Goal: Task Accomplishment & Management: Manage account settings

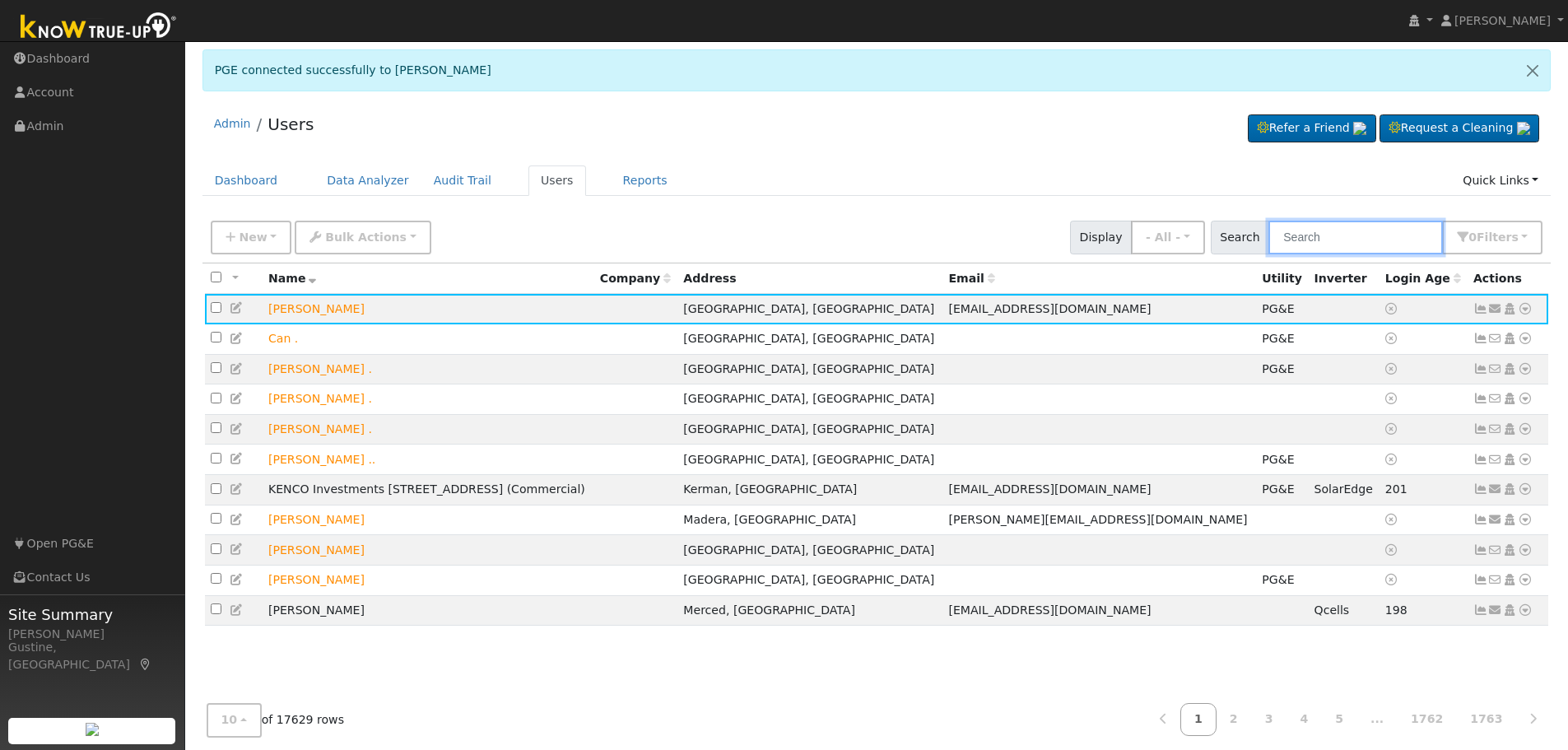
click at [1356, 237] on input "text" at bounding box center [1356, 237] width 174 height 34
type input "[PERSON_NAME]"
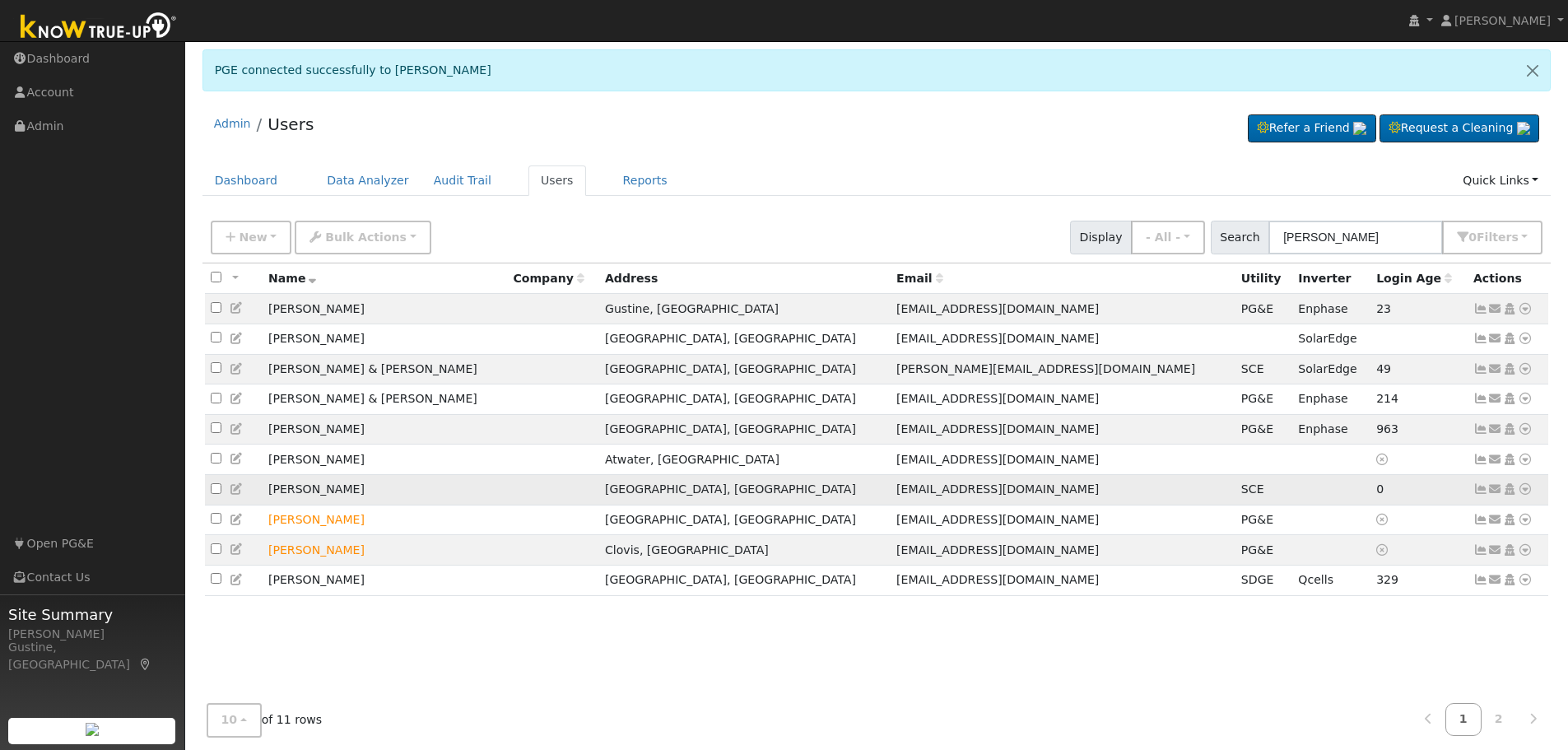
click at [1477, 494] on icon at bounding box center [1480, 489] width 15 height 12
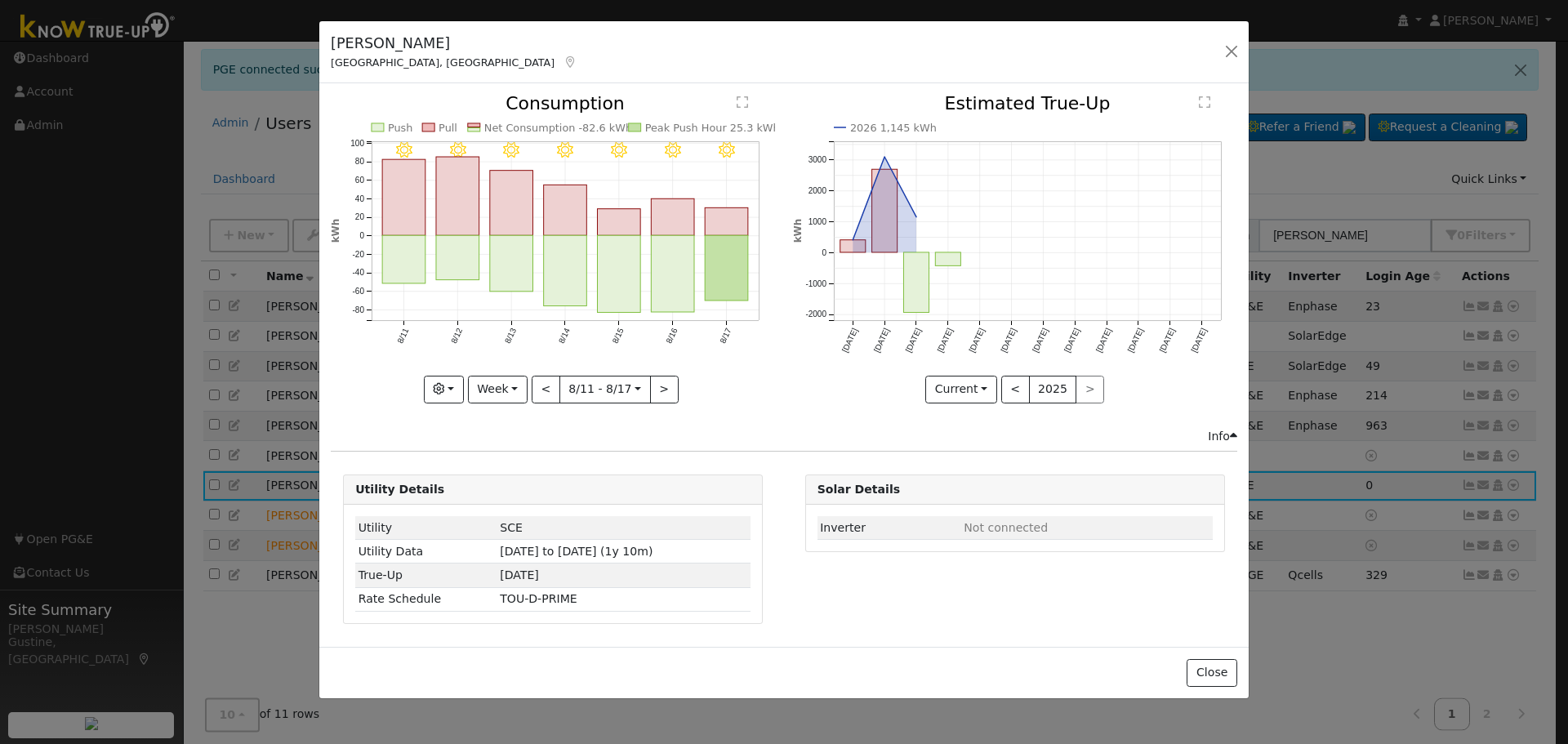
click at [717, 272] on rect "onclick=""" at bounding box center [726, 269] width 43 height 65
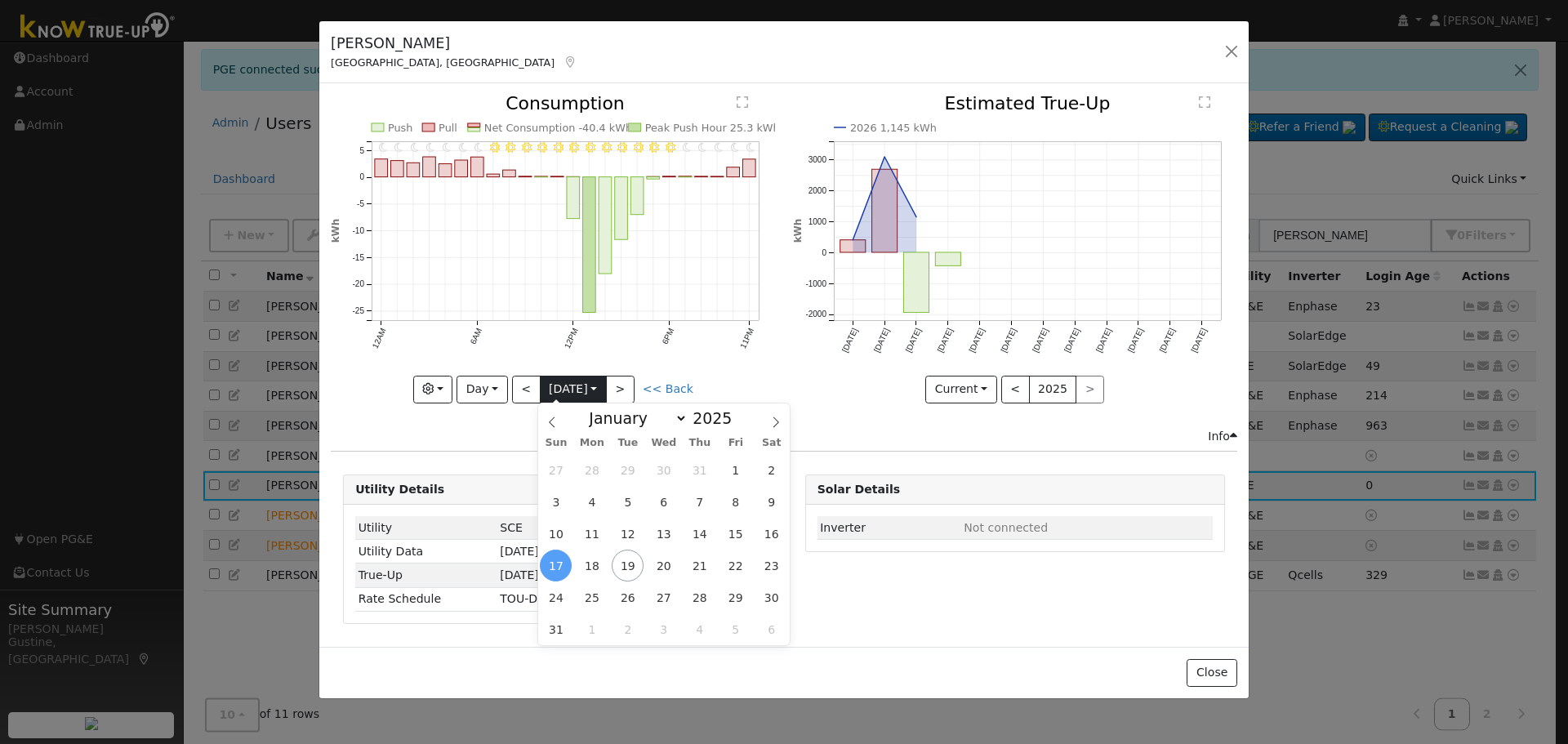
click at [546, 393] on input "[DATE]" at bounding box center [573, 390] width 65 height 26
click at [531, 394] on button "<" at bounding box center [526, 389] width 28 height 27
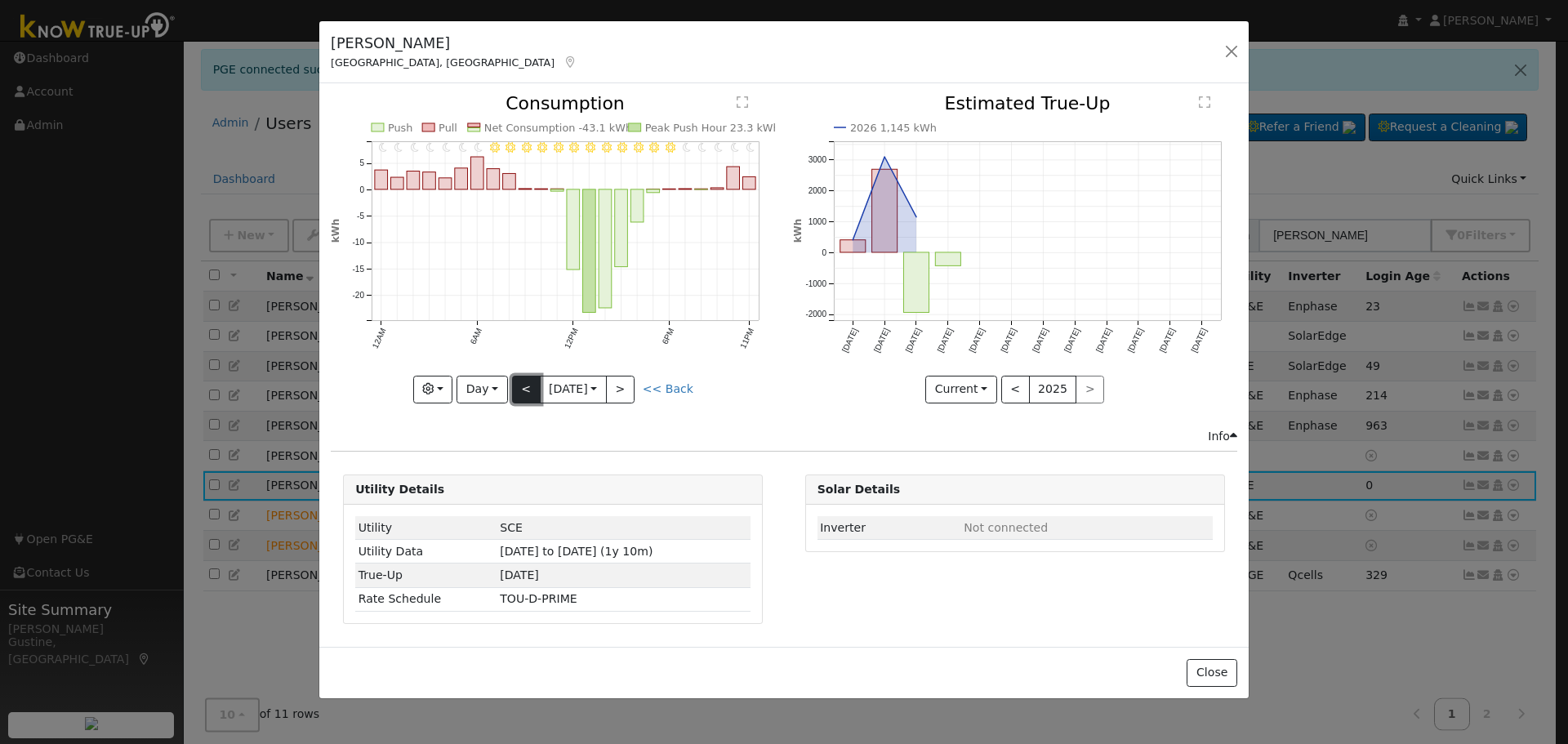
click at [531, 394] on button "<" at bounding box center [526, 389] width 28 height 27
click at [524, 382] on button "<" at bounding box center [526, 389] width 28 height 27
click at [530, 382] on button "<" at bounding box center [526, 389] width 28 height 27
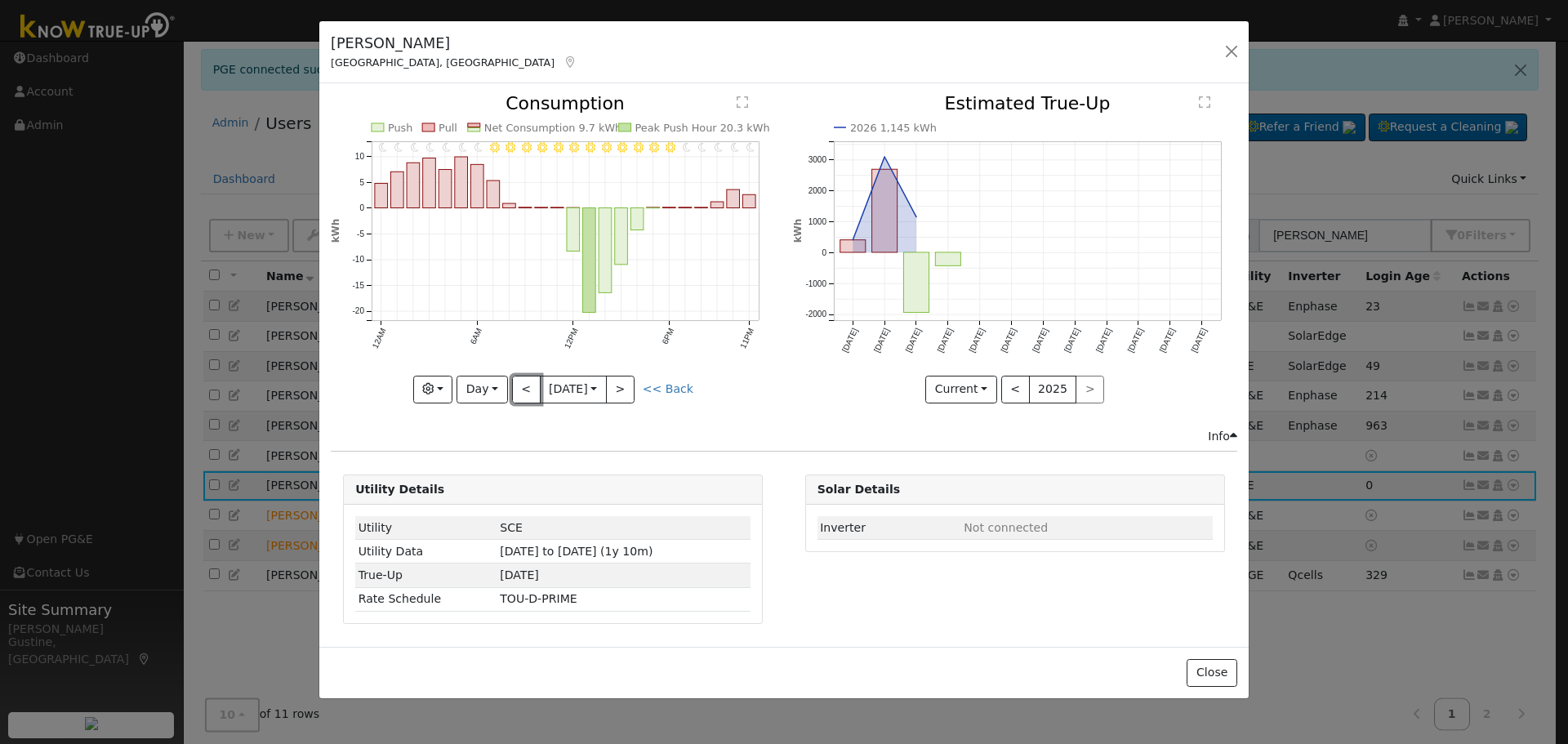
click at [530, 381] on button "<" at bounding box center [526, 389] width 28 height 27
click at [530, 380] on button "<" at bounding box center [526, 389] width 28 height 27
click at [530, 380] on div at bounding box center [553, 248] width 444 height 308
click at [525, 384] on button "<" at bounding box center [526, 389] width 28 height 27
click at [540, 383] on input "[DATE]" at bounding box center [573, 390] width 65 height 26
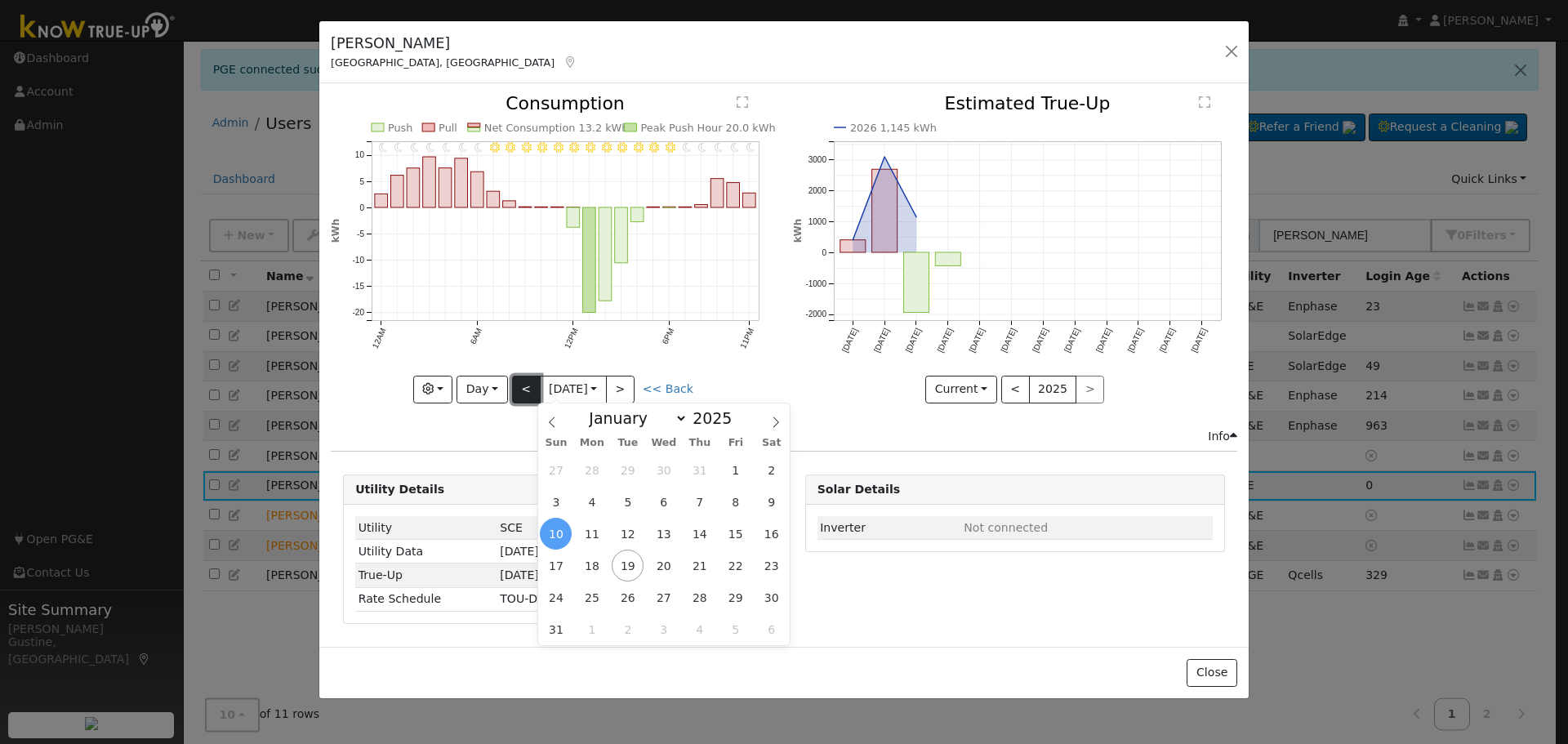
click at [530, 385] on button "<" at bounding box center [526, 389] width 28 height 27
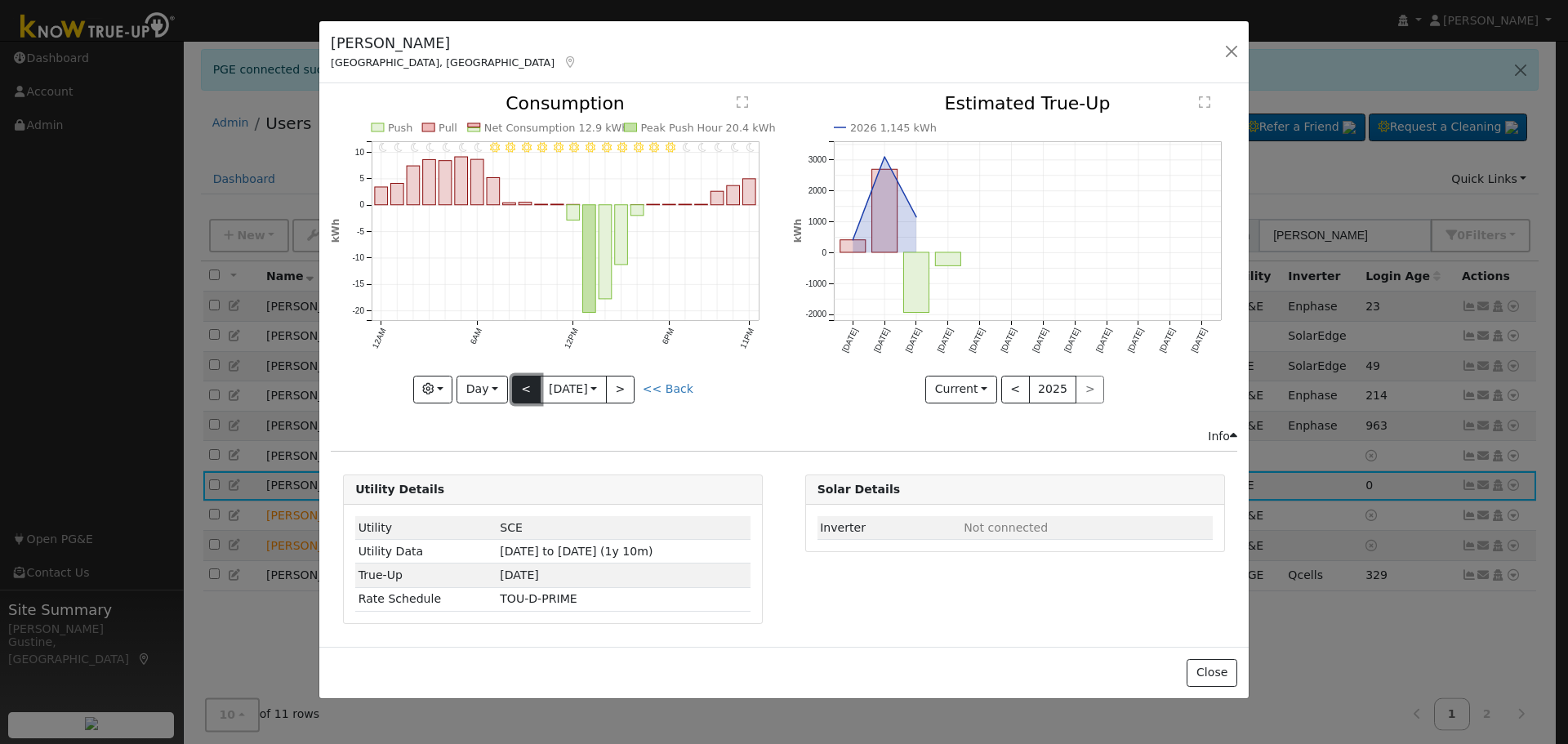
click at [530, 385] on button "<" at bounding box center [526, 389] width 28 height 27
click at [530, 385] on div "11PM - Clear 10PM - Clear 9PM - Clear 8PM - Clear 7PM - Clear 6PM - Clear 5PM -…" at bounding box center [553, 248] width 444 height 308
click at [530, 384] on button "<" at bounding box center [526, 389] width 28 height 27
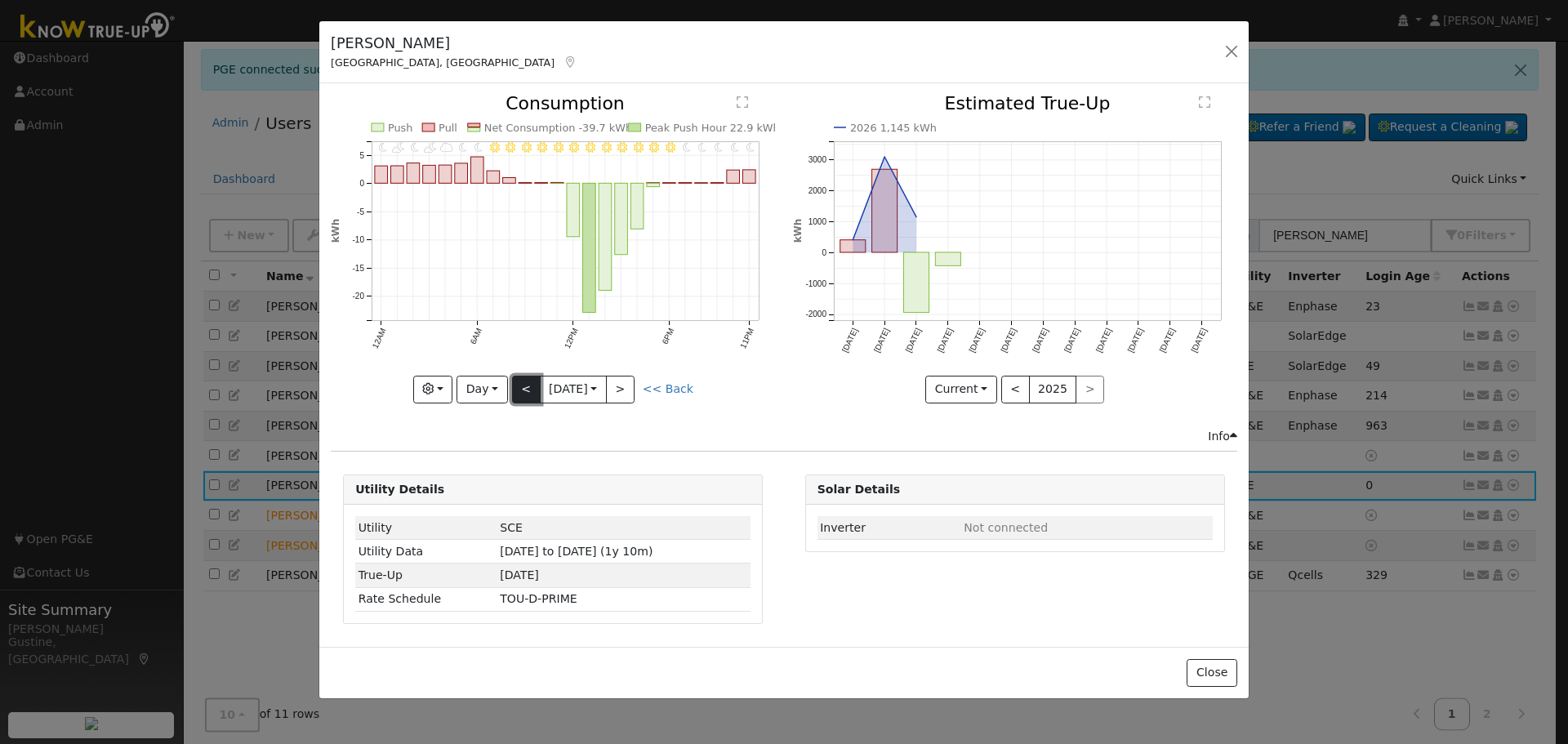
click at [530, 384] on button "<" at bounding box center [526, 389] width 28 height 27
click at [530, 383] on button "<" at bounding box center [526, 389] width 28 height 27
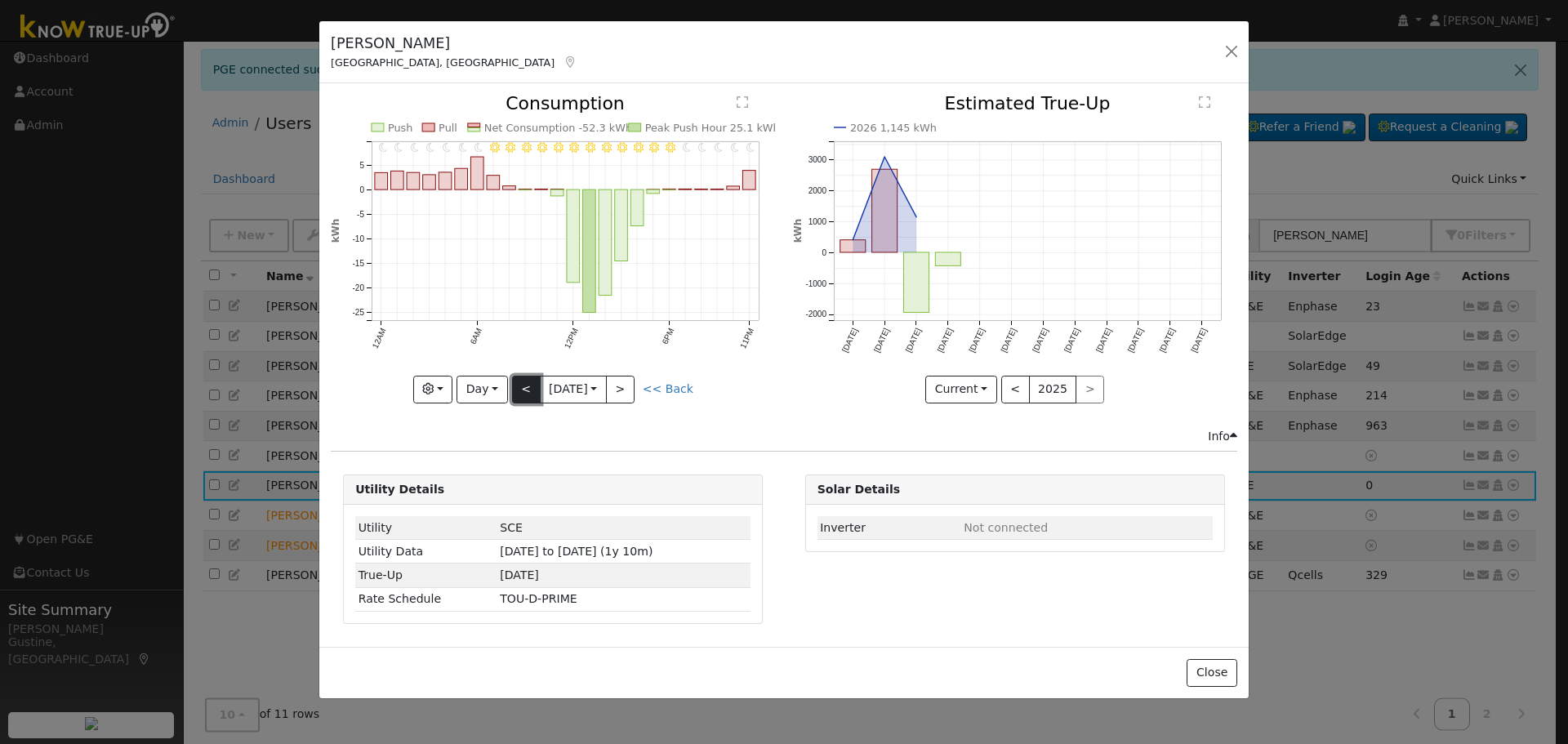
click at [530, 383] on button "<" at bounding box center [526, 389] width 28 height 27
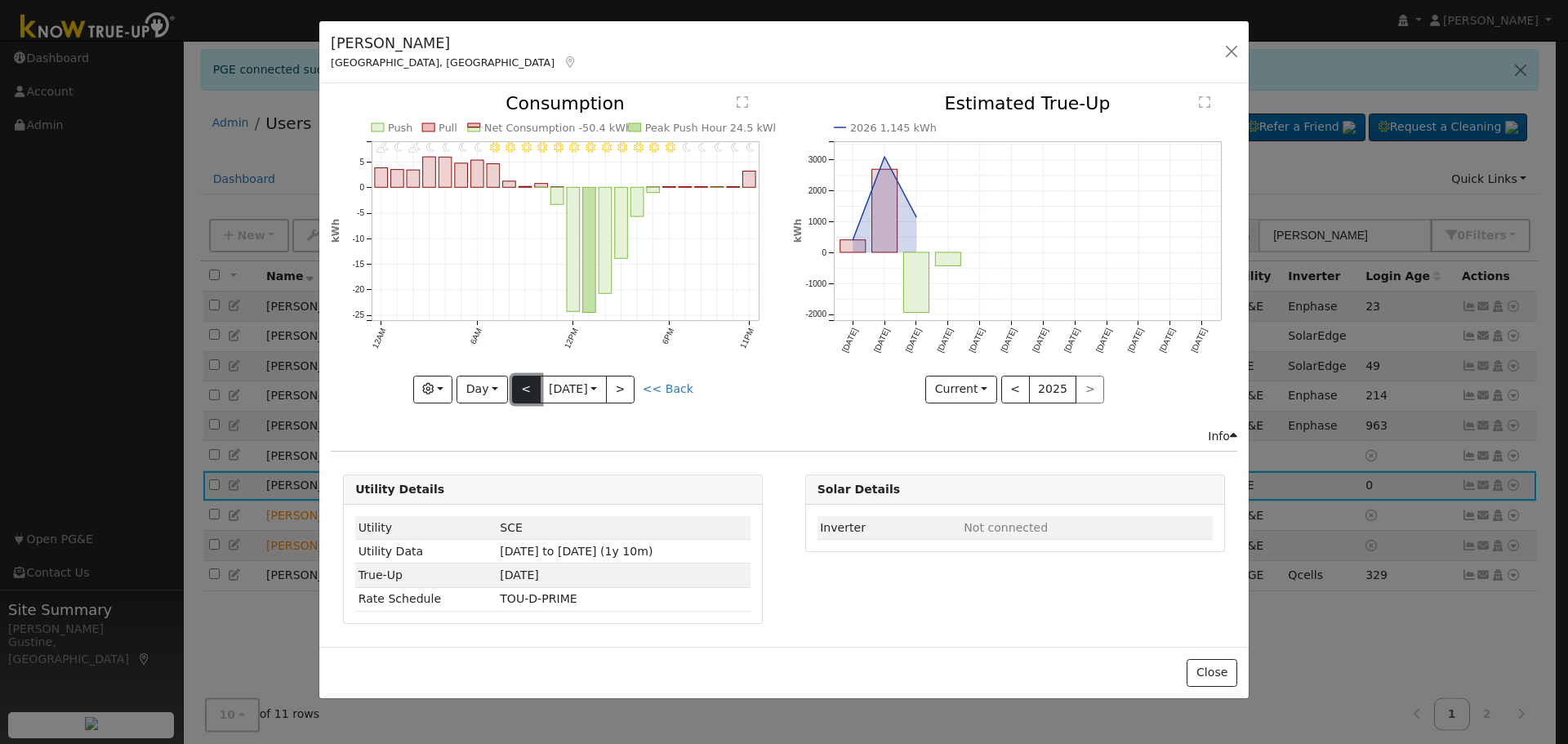
click at [531, 394] on button "<" at bounding box center [526, 389] width 28 height 27
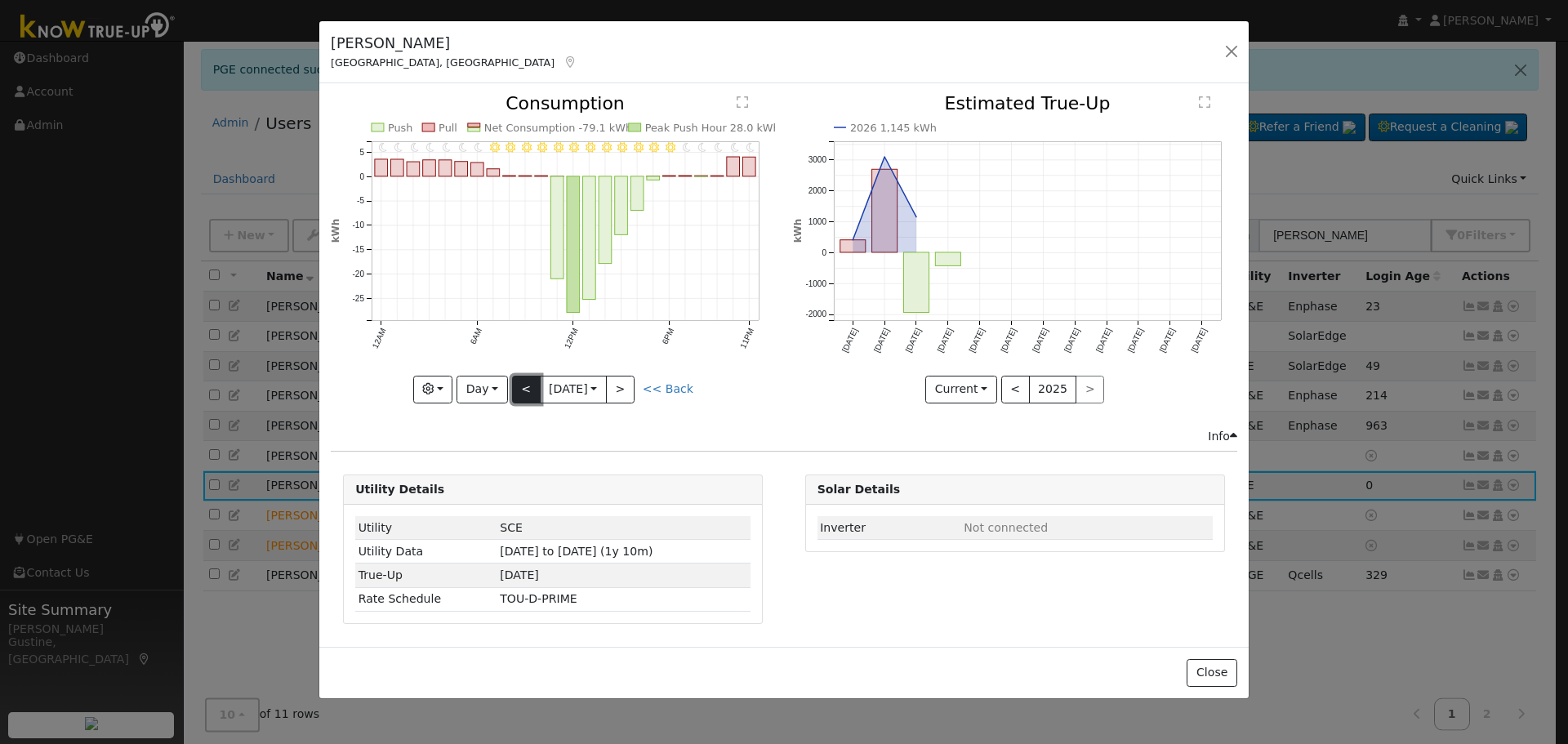
click at [528, 393] on button "<" at bounding box center [526, 389] width 28 height 27
click at [528, 393] on div "11PM - Clear 10PM - Clear 9PM - Clear 8PM - Clear 7PM - Clear 6PM - Clear 5PM -…" at bounding box center [553, 248] width 444 height 308
click at [528, 393] on button "<" at bounding box center [526, 389] width 28 height 27
click at [528, 393] on div "11PM - Clear 10PM - Clear 9PM - Clear 8PM - Clear 7PM - Clear 6PM - Clear 5PM -…" at bounding box center [553, 248] width 444 height 308
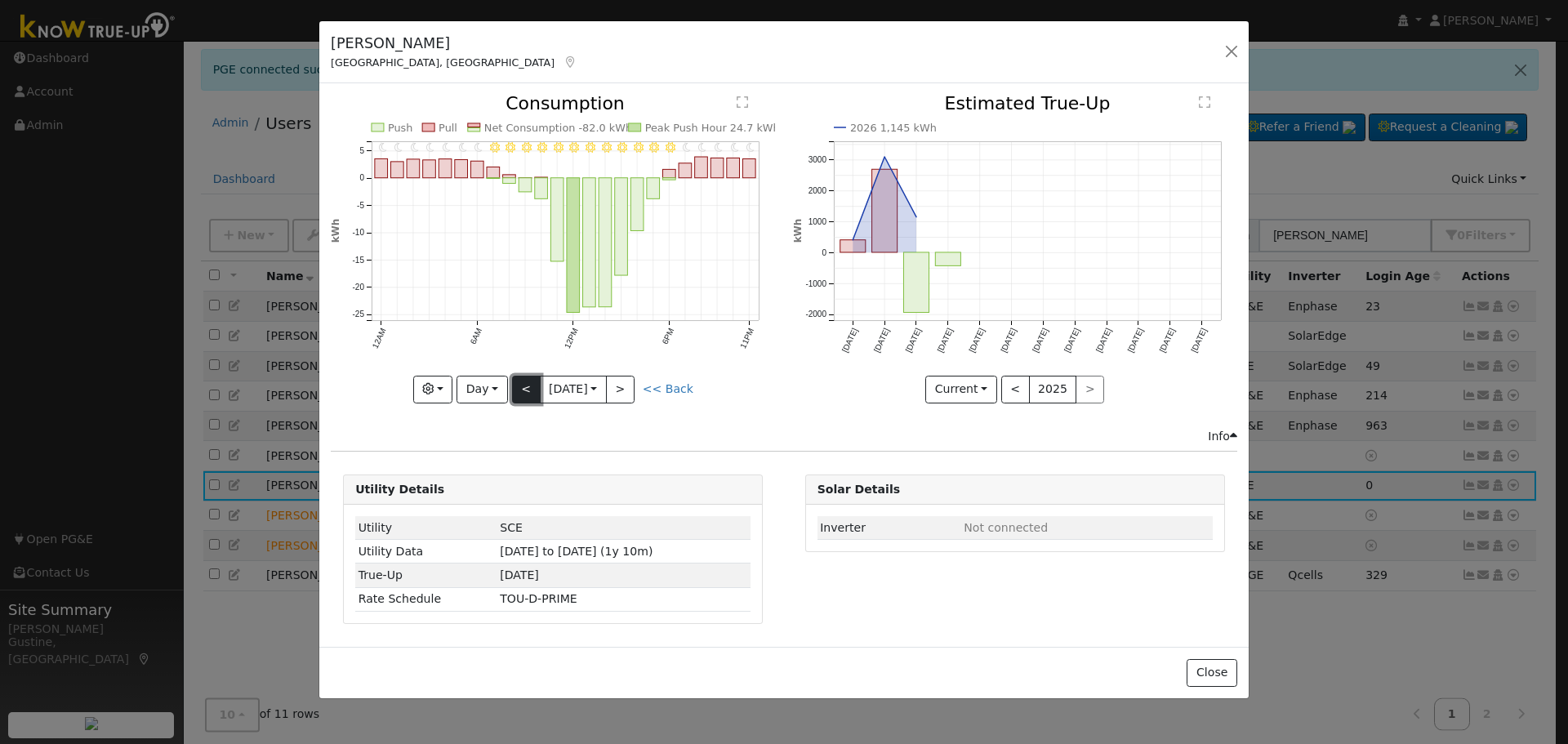
click at [528, 393] on button "<" at bounding box center [526, 389] width 28 height 27
click at [0, 0] on div at bounding box center [0, 0] width 0 height 0
click at [528, 393] on button "<" at bounding box center [526, 389] width 28 height 27
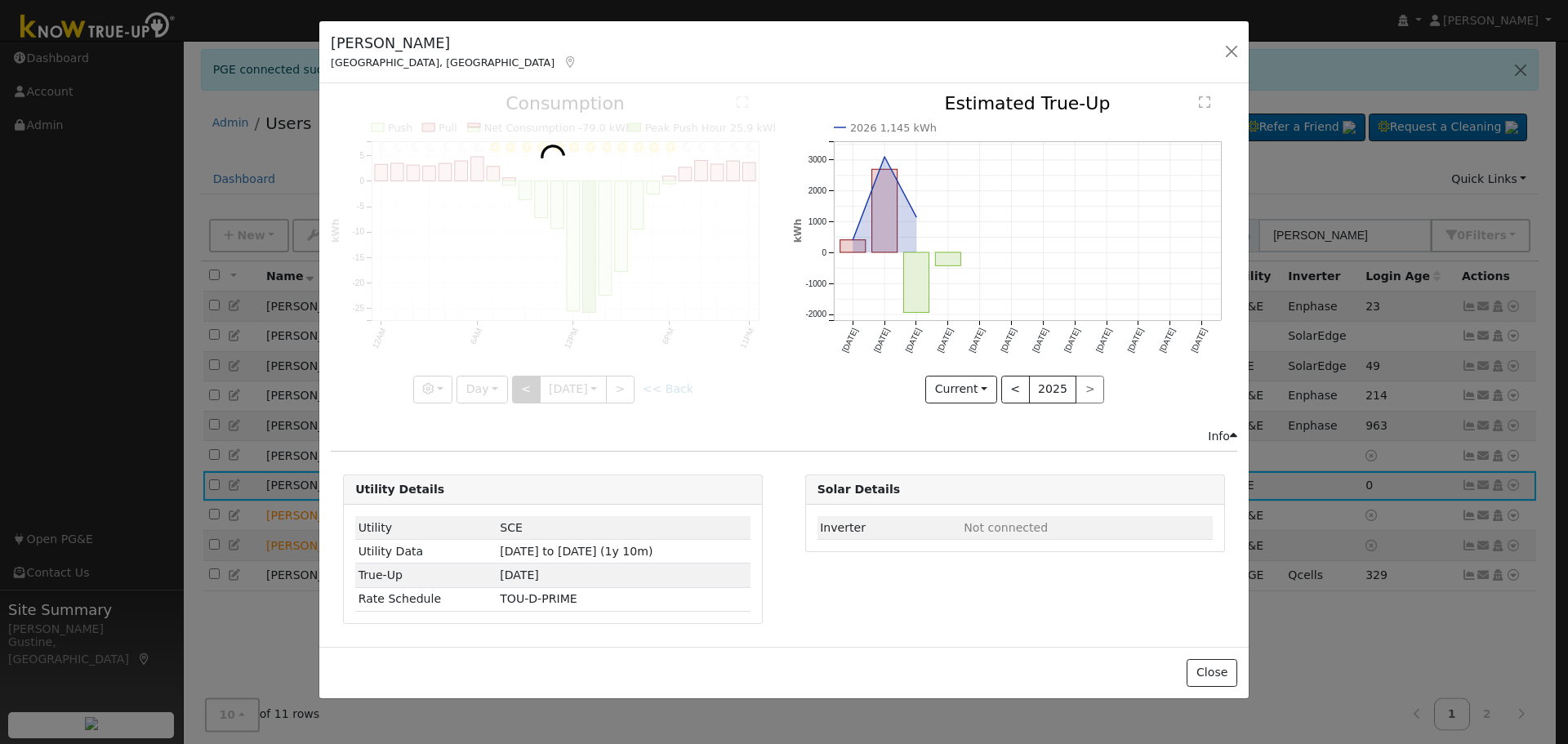
click at [528, 393] on div at bounding box center [553, 248] width 444 height 308
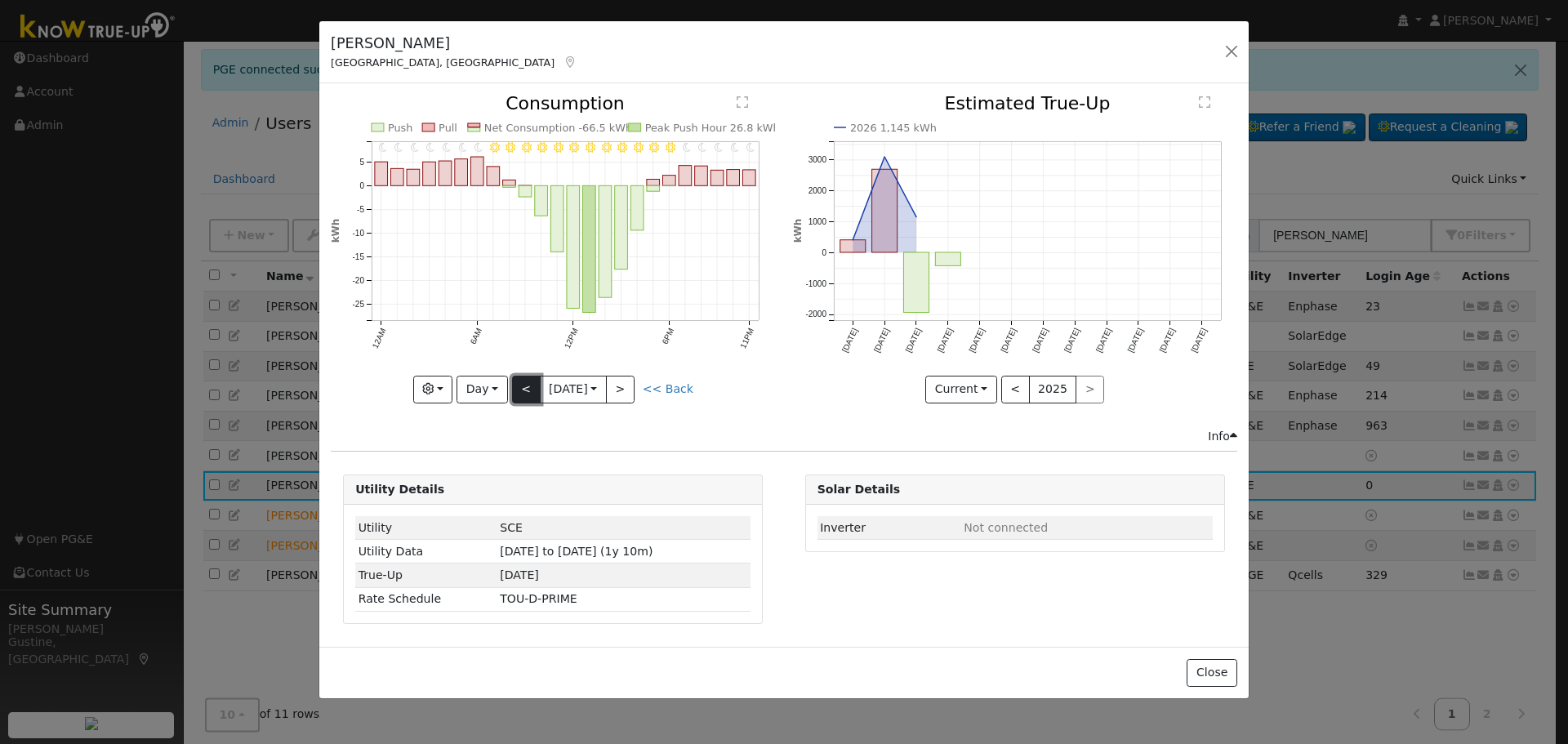
click at [528, 393] on button "<" at bounding box center [526, 389] width 28 height 27
click at [0, 0] on div at bounding box center [0, 0] width 0 height 0
click at [528, 393] on div at bounding box center [553, 248] width 444 height 308
click at [528, 393] on button "<" at bounding box center [526, 389] width 28 height 27
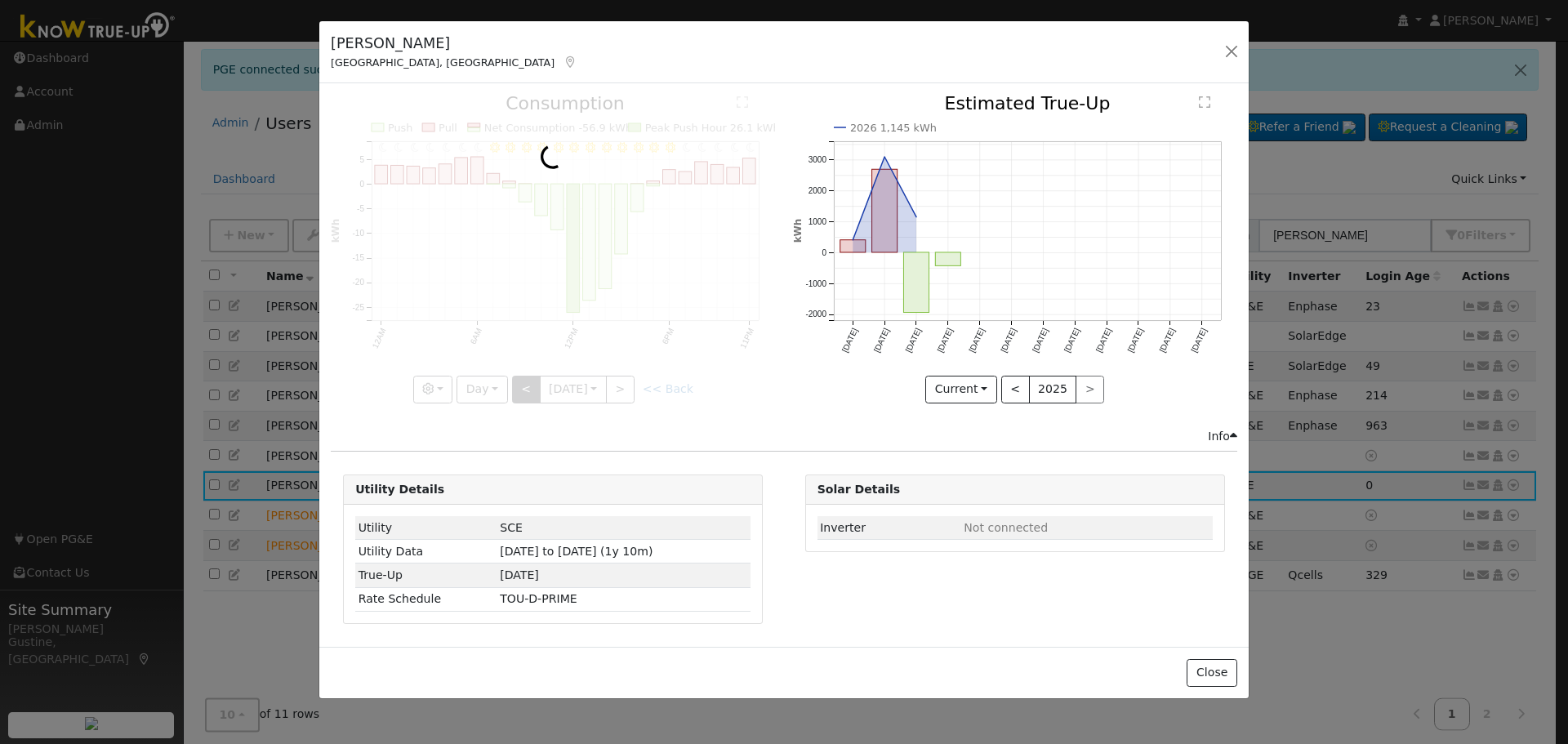
click at [528, 393] on div at bounding box center [553, 248] width 444 height 308
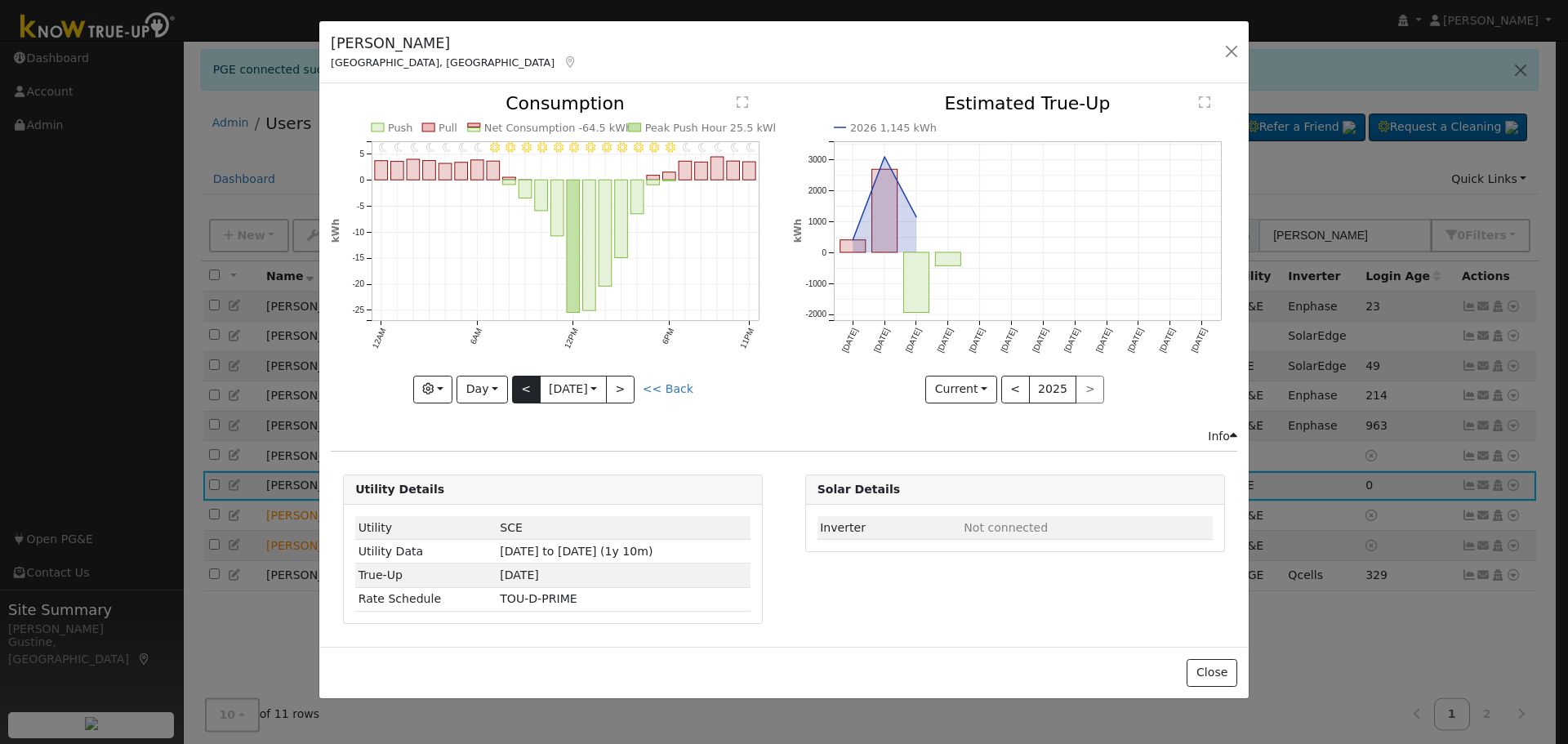
click at [528, 393] on div at bounding box center [553, 248] width 444 height 308
click at [528, 393] on button "<" at bounding box center [526, 389] width 28 height 27
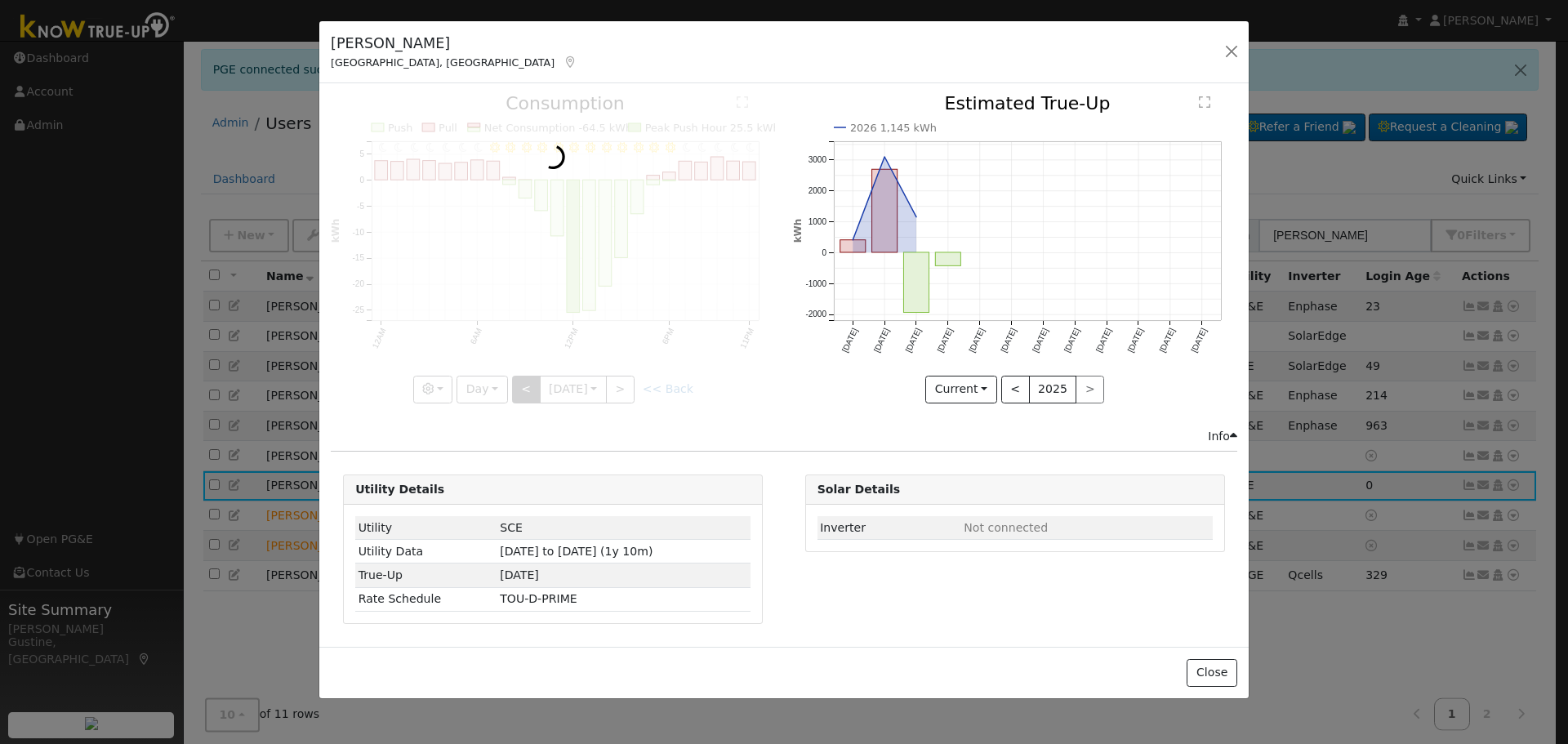
click at [528, 393] on div at bounding box center [553, 248] width 444 height 308
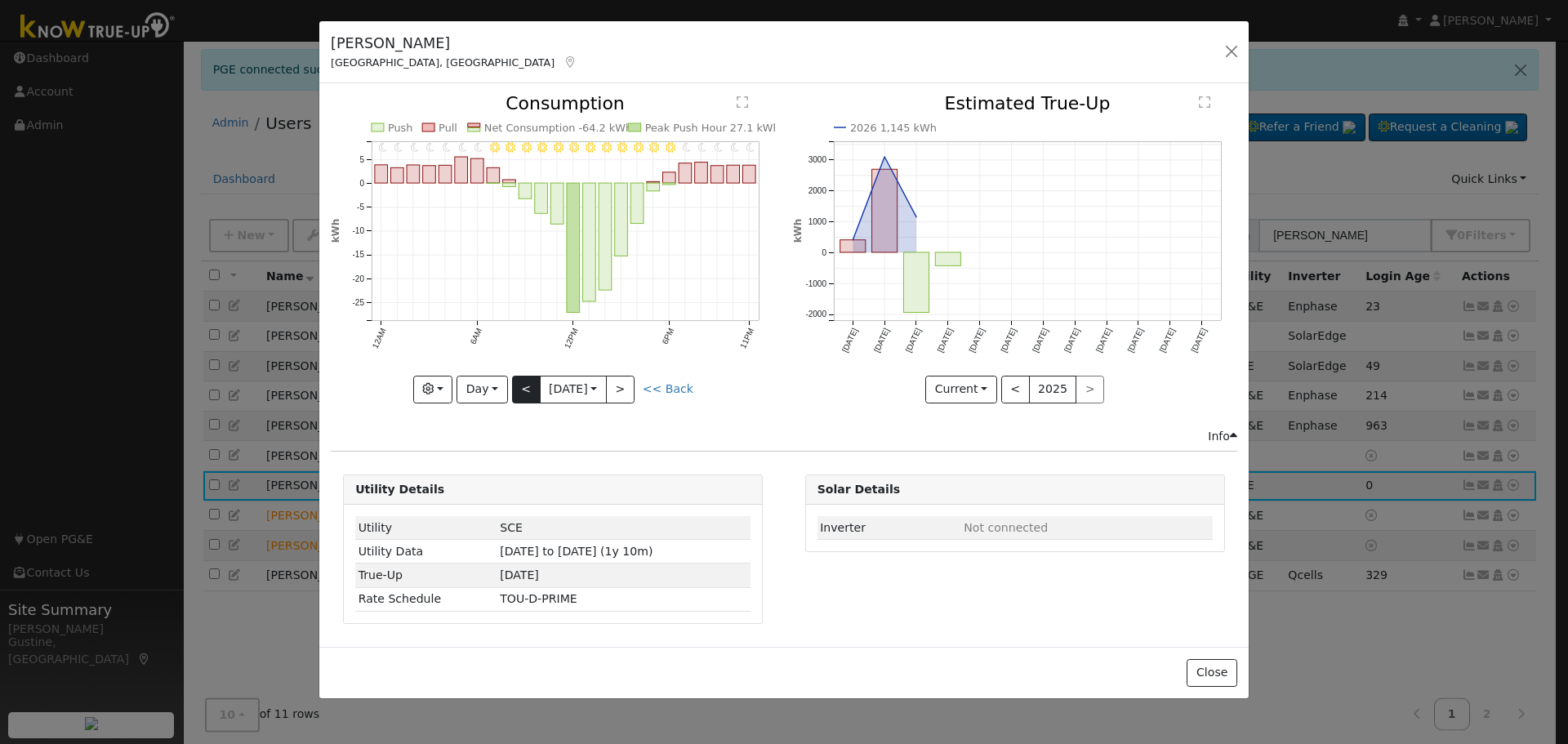
click at [528, 393] on div "11PM - Clear 10PM - Clear 9PM - Clear 8PM - Clear 7PM - Clear 6PM - Clear 5PM -…" at bounding box center [553, 248] width 444 height 308
click at [528, 393] on button "<" at bounding box center [526, 389] width 28 height 27
type input "[DATE]"
click at [0, 0] on div at bounding box center [0, 0] width 0 height 0
click at [1237, 50] on button "button" at bounding box center [1231, 51] width 23 height 23
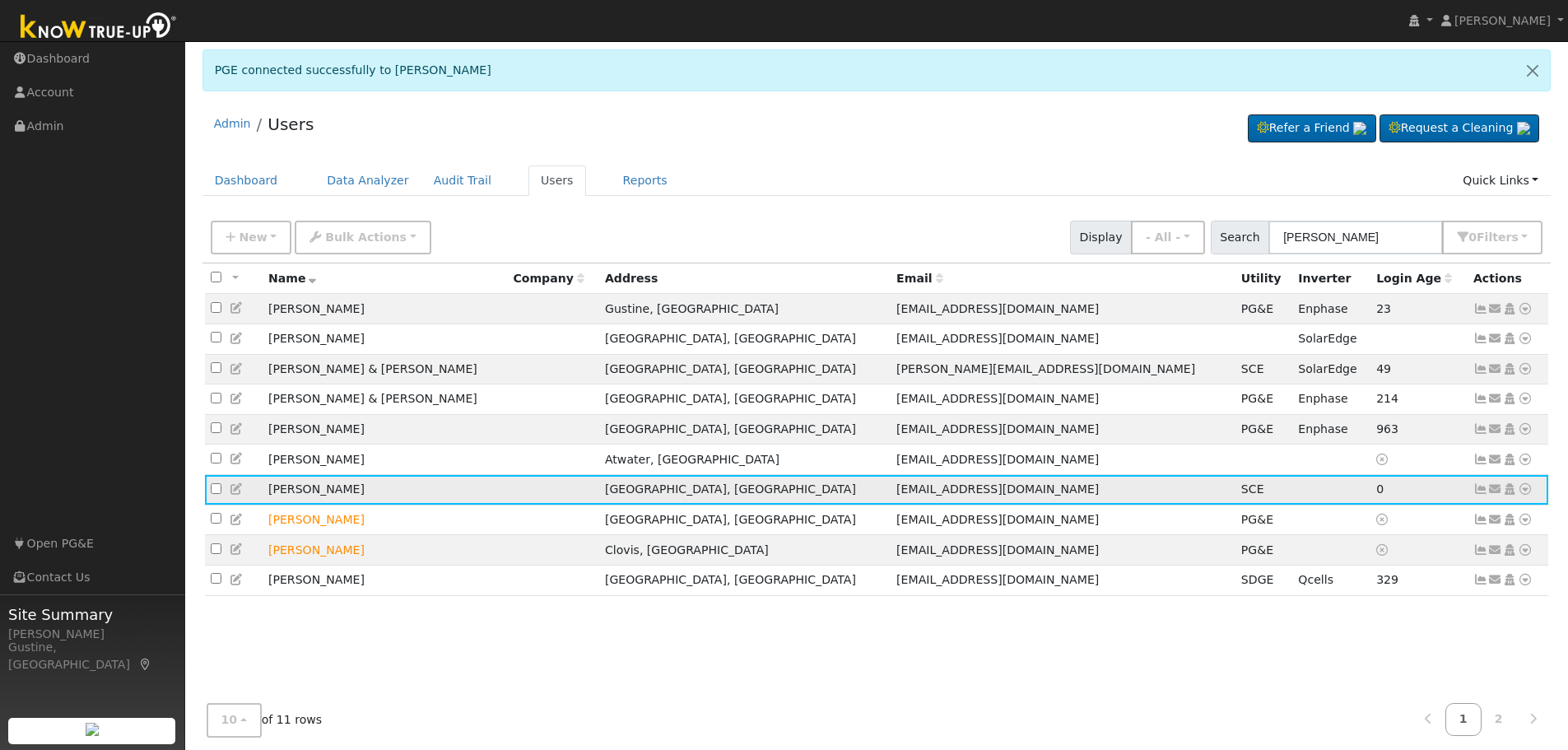
click at [1484, 495] on icon at bounding box center [1480, 489] width 15 height 12
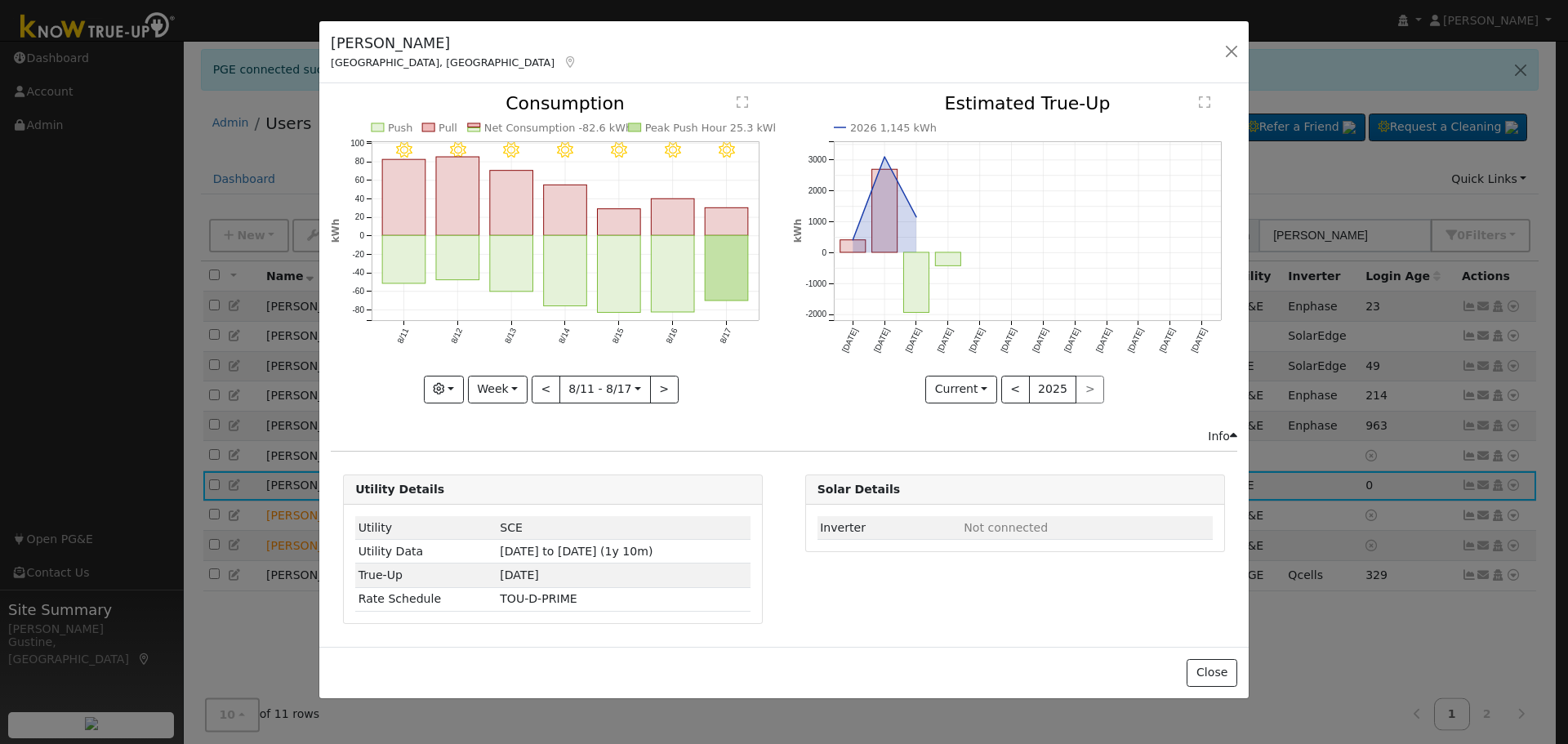
click at [744, 279] on rect "onclick=""" at bounding box center [726, 269] width 43 height 65
type input "[DATE]"
